Goal: Information Seeking & Learning: Learn about a topic

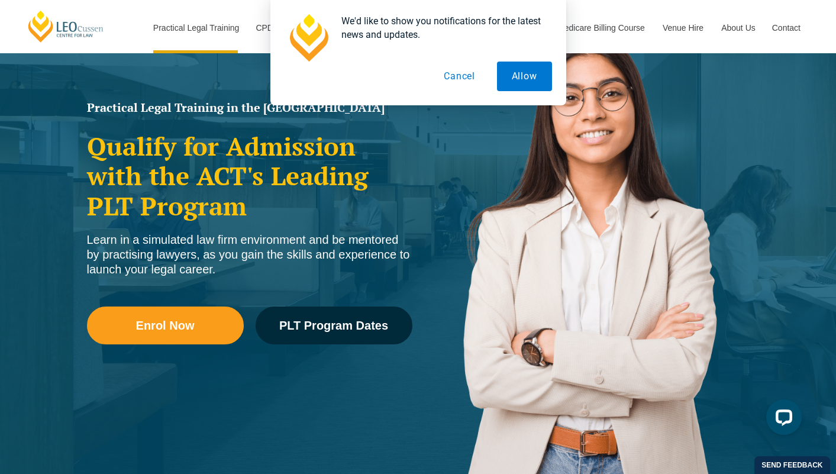
click at [461, 75] on button "Cancel" at bounding box center [459, 77] width 61 height 30
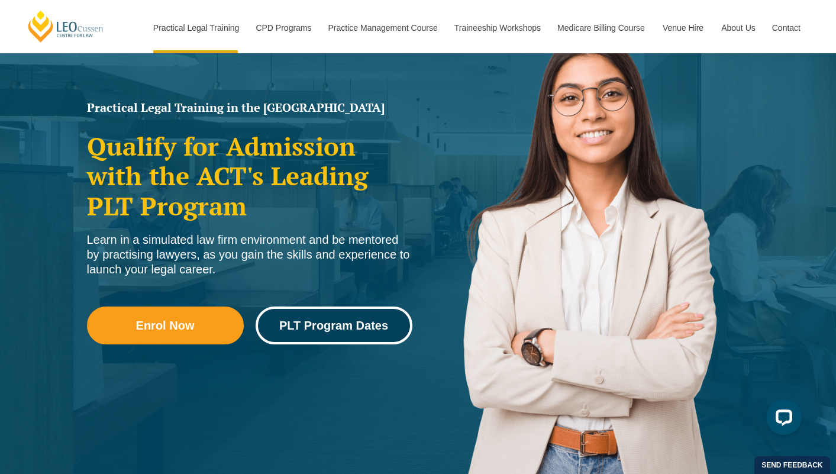
click at [327, 328] on span "PLT Program Dates" at bounding box center [333, 326] width 109 height 12
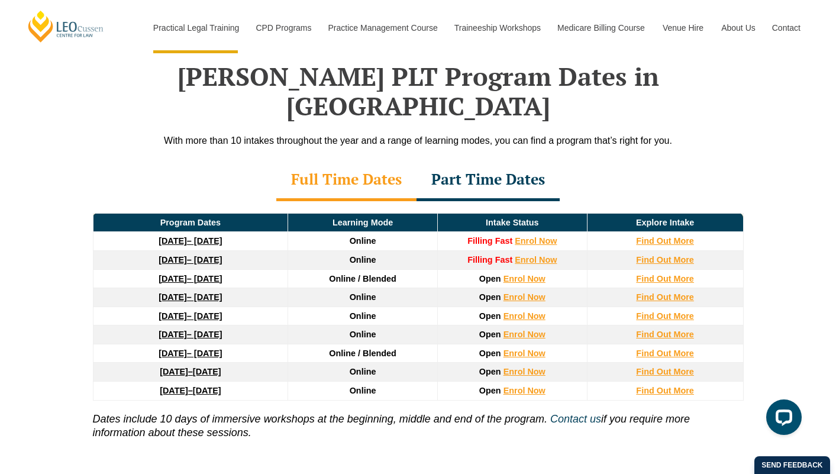
scroll to position [1539, 0]
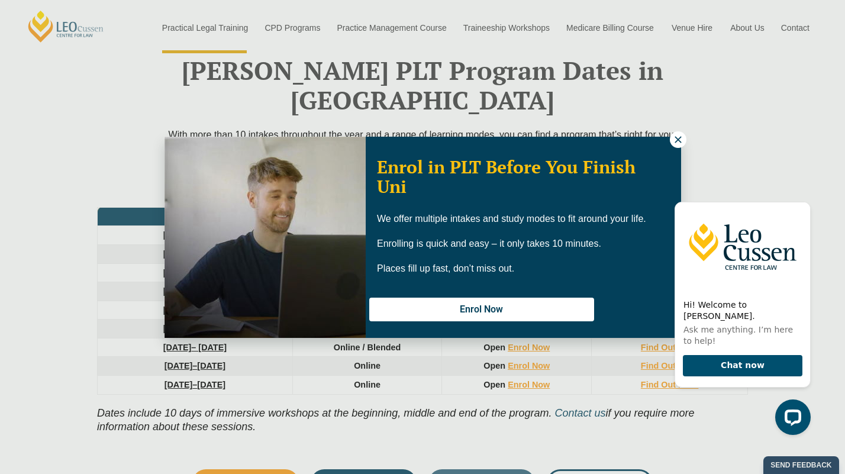
click at [678, 139] on icon at bounding box center [678, 139] width 7 height 7
